Goal: Transaction & Acquisition: Book appointment/travel/reservation

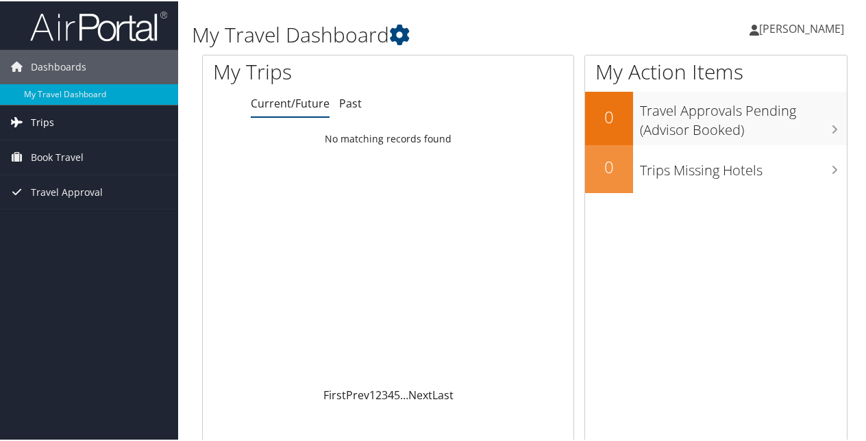
click at [45, 122] on span "Trips" at bounding box center [42, 121] width 23 height 34
click at [57, 222] on span "Book Travel" at bounding box center [57, 218] width 53 height 34
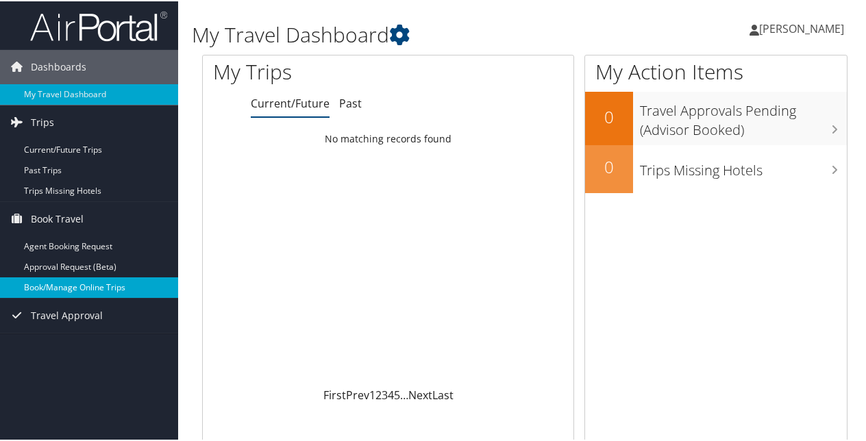
click at [73, 284] on link "Book/Manage Online Trips" at bounding box center [89, 286] width 178 height 21
